Goal: Share content: Share content

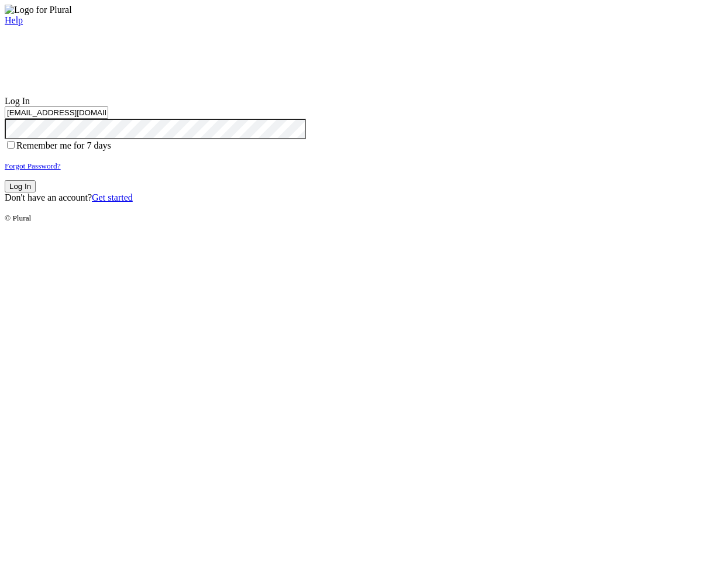
type input "test-1756822429-3@civiceagle.com"
click at [36, 192] on button "Log In" at bounding box center [20, 186] width 31 height 12
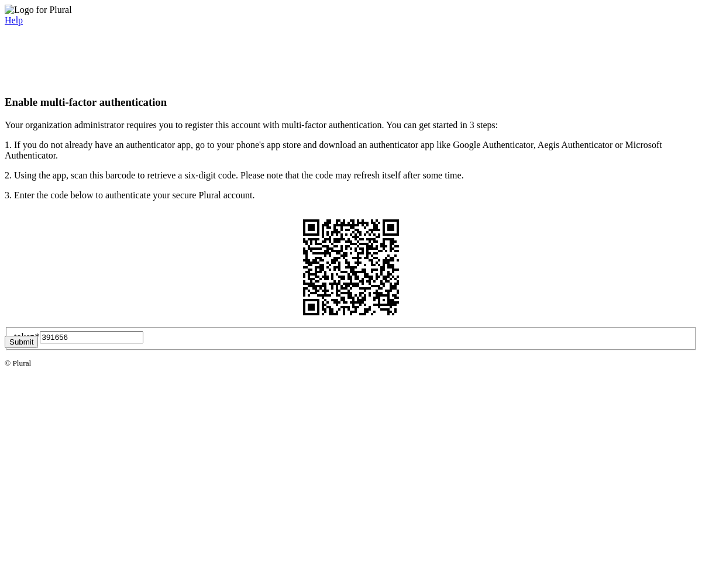
type input "391656"
click at [38, 348] on button "Submit" at bounding box center [21, 342] width 33 height 12
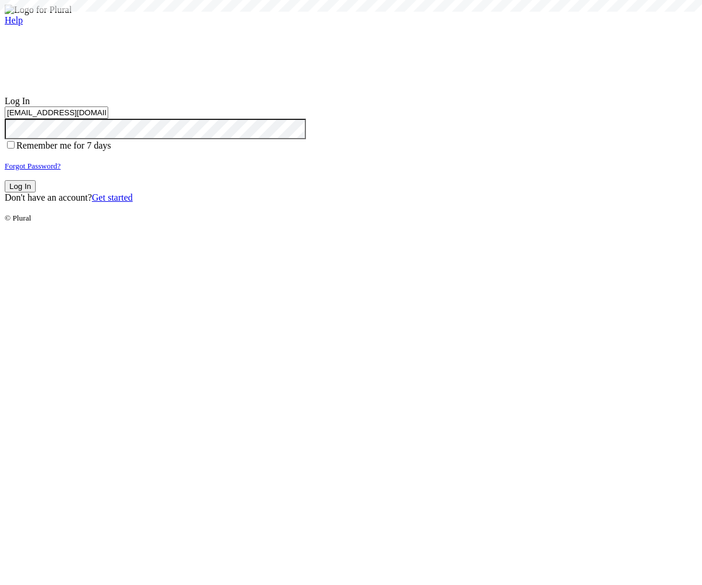
click at [36, 192] on button "Log In" at bounding box center [20, 186] width 31 height 12
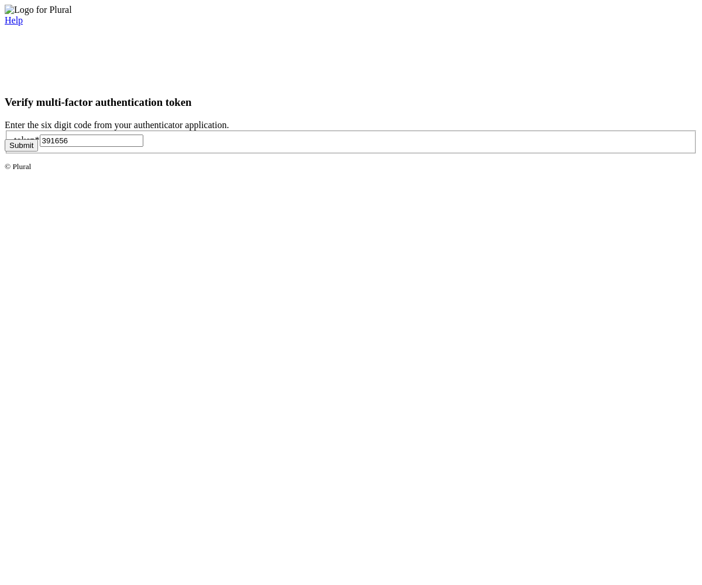
type input "391656"
click at [38, 151] on button "Submit" at bounding box center [21, 145] width 33 height 12
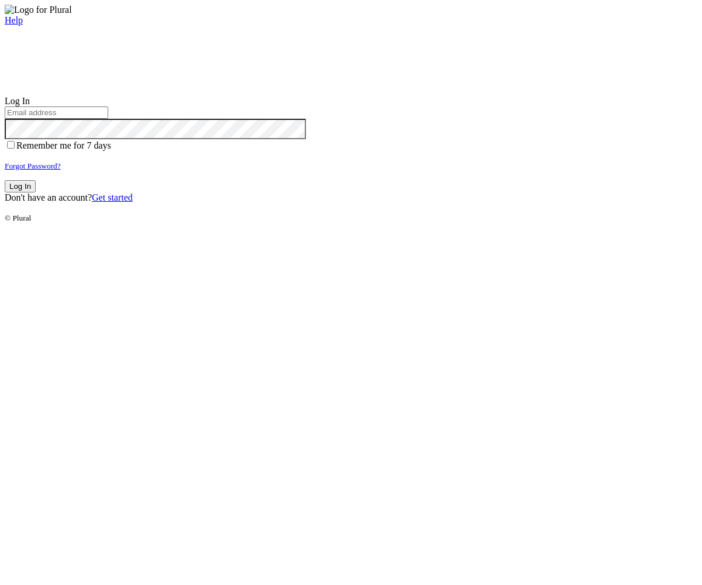
click at [61, 170] on small "Forgot Password?" at bounding box center [33, 165] width 56 height 9
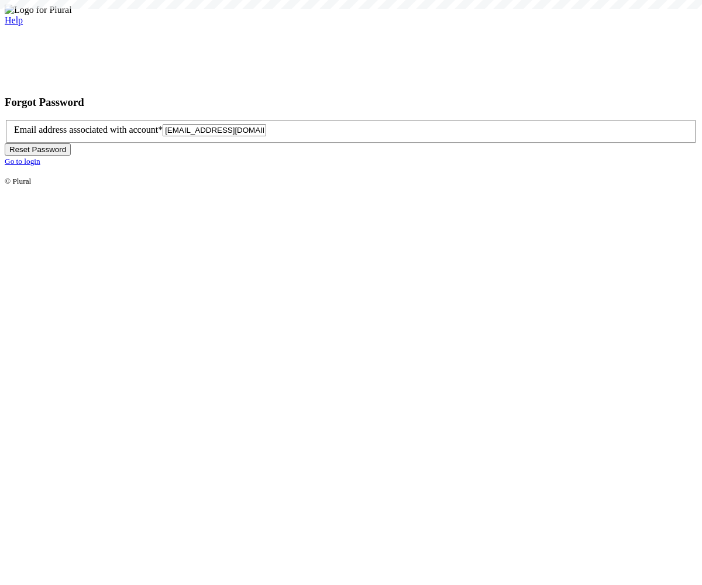
type input "[EMAIL_ADDRESS][DOMAIN_NAME]"
click at [71, 156] on button "Reset Password" at bounding box center [38, 149] width 66 height 12
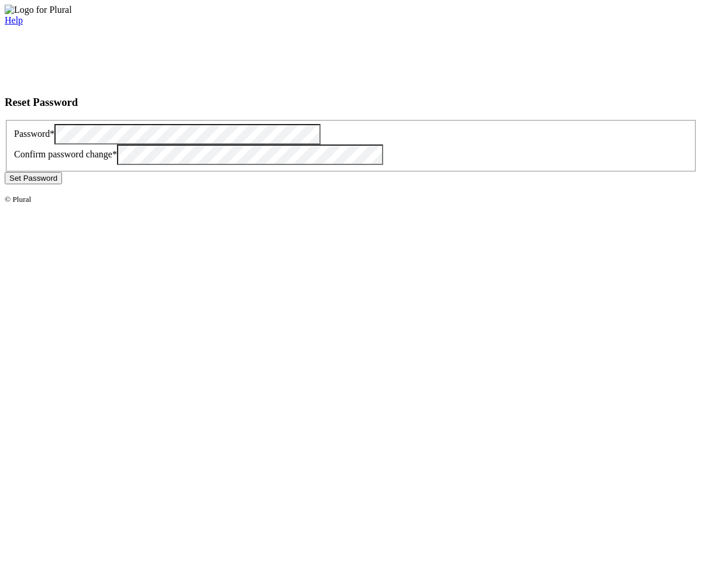
click at [62, 184] on button "Set Password" at bounding box center [33, 178] width 57 height 12
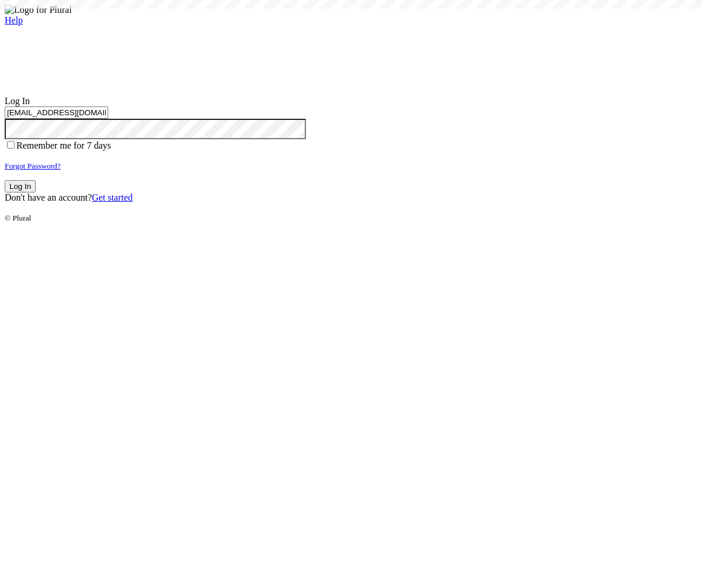
type input "[EMAIL_ADDRESS][DOMAIN_NAME]"
click at [36, 192] on button "Log In" at bounding box center [20, 186] width 31 height 12
type input "[EMAIL_ADDRESS][DOMAIN_NAME]"
click at [36, 192] on button "Log In" at bounding box center [20, 186] width 31 height 12
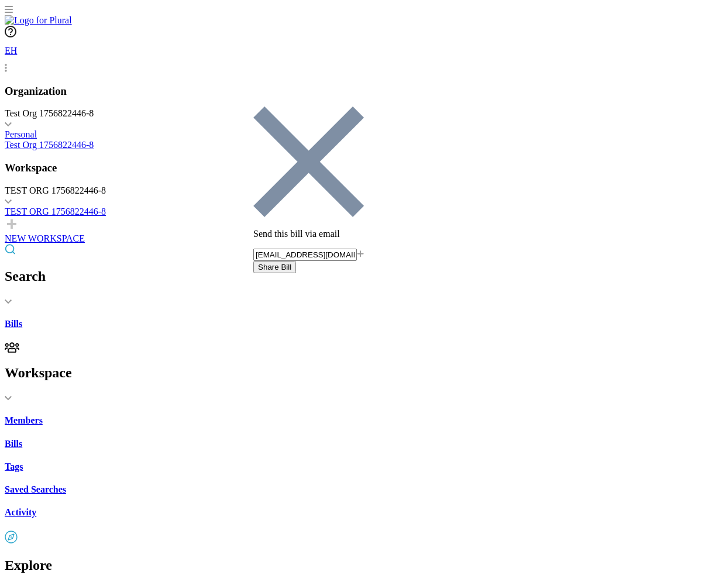
type input "[EMAIL_ADDRESS][DOMAIN_NAME]"
click at [296, 261] on button "Share Bill" at bounding box center [274, 267] width 43 height 12
